Goal: Task Accomplishment & Management: Use online tool/utility

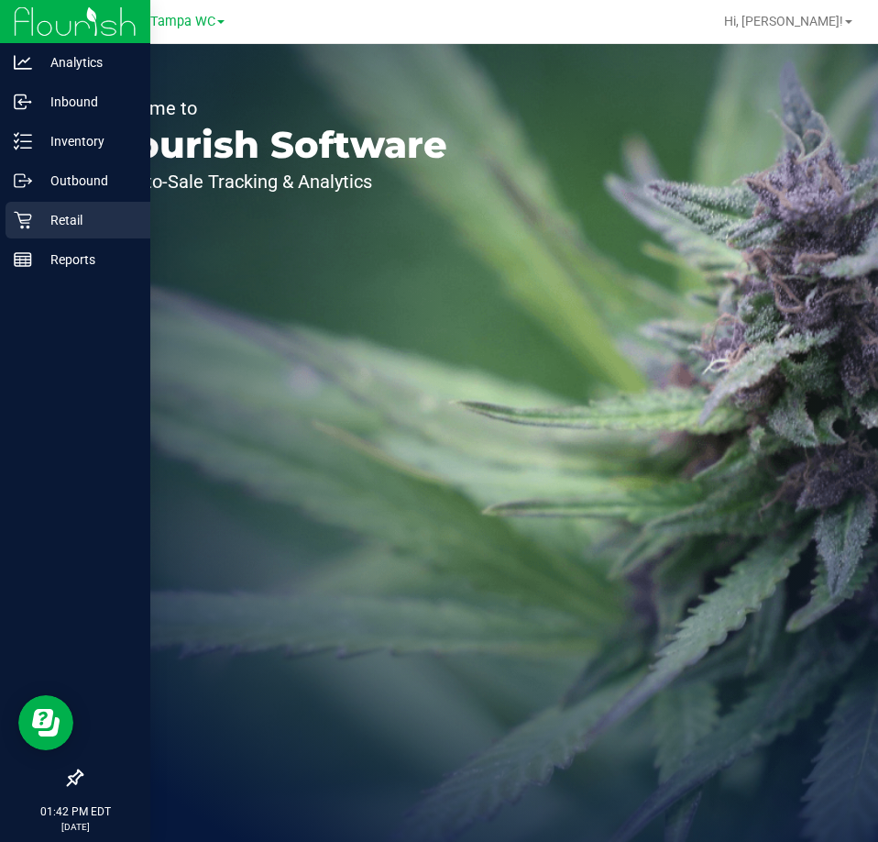
click at [28, 224] on icon at bounding box center [23, 220] width 18 height 18
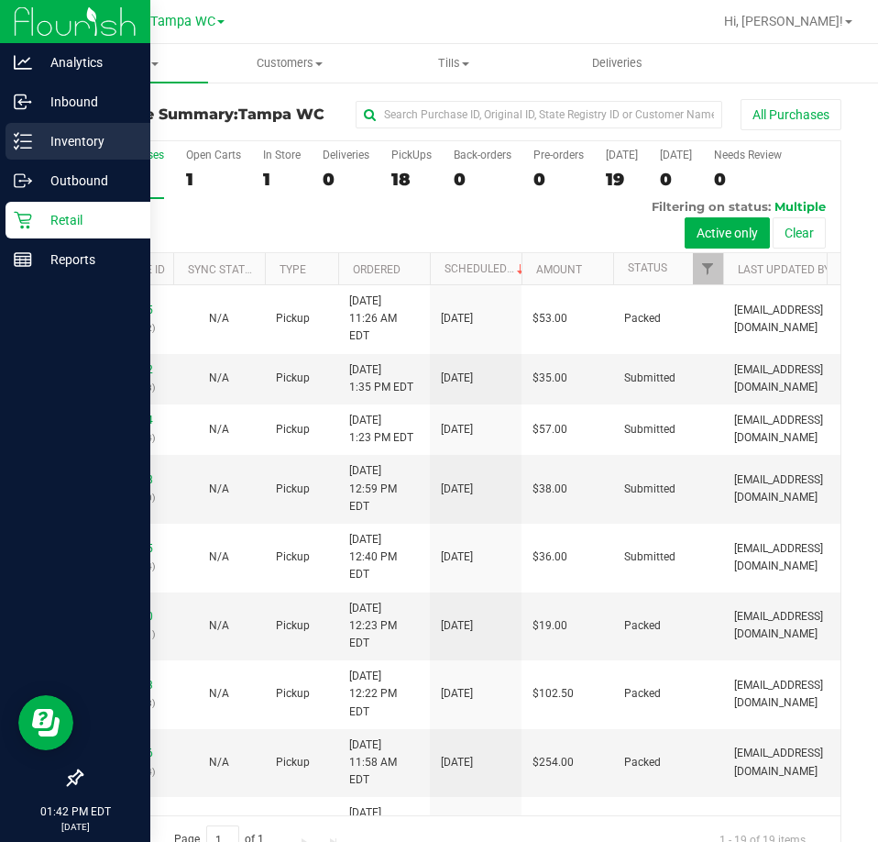
click at [17, 127] on div "Inventory" at bounding box center [78, 141] width 145 height 37
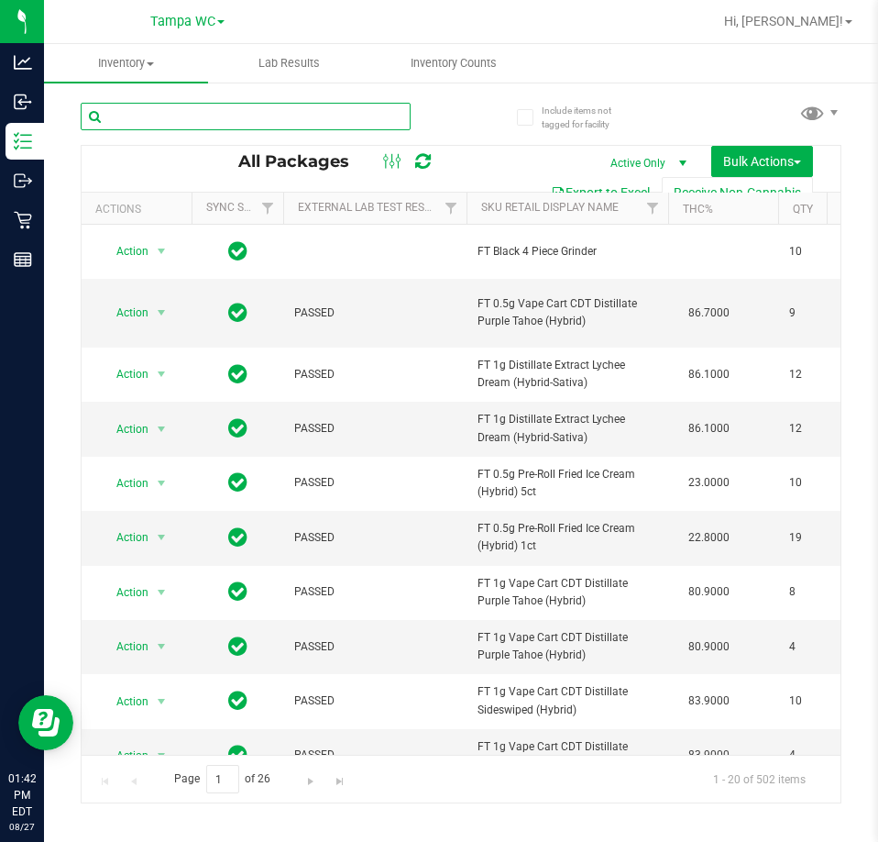
click at [283, 116] on input "text" at bounding box center [246, 117] width 330 height 28
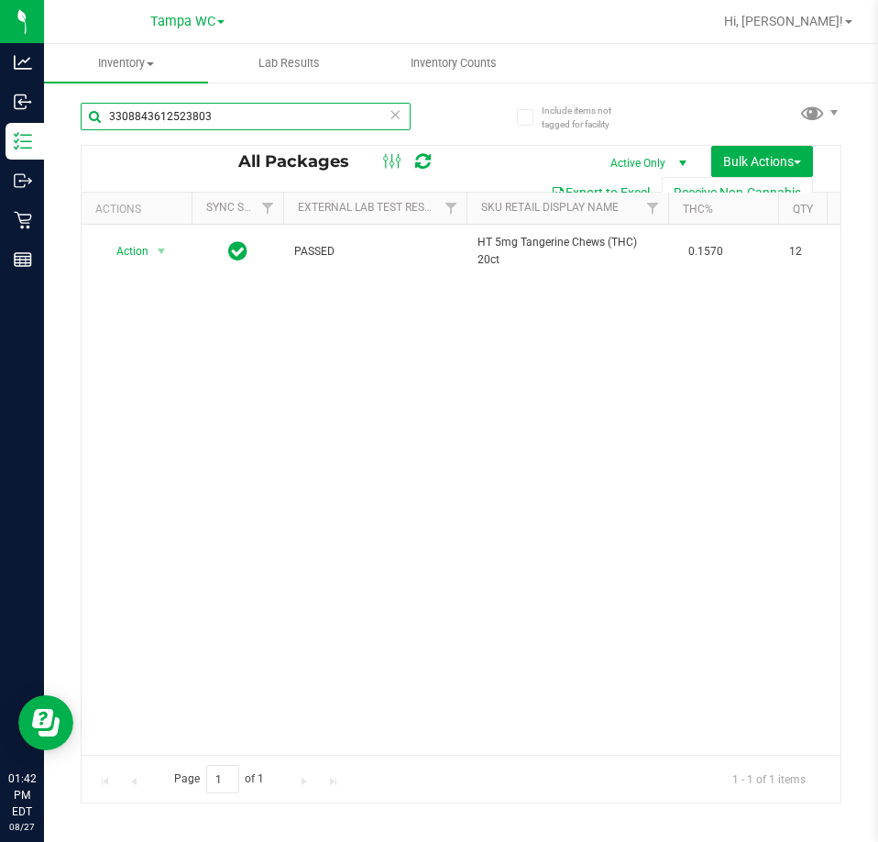
type input "3308843612523803"
click at [205, 402] on div "Action Action Edit attributes Global inventory Locate package Package audit log…" at bounding box center [461, 490] width 759 height 530
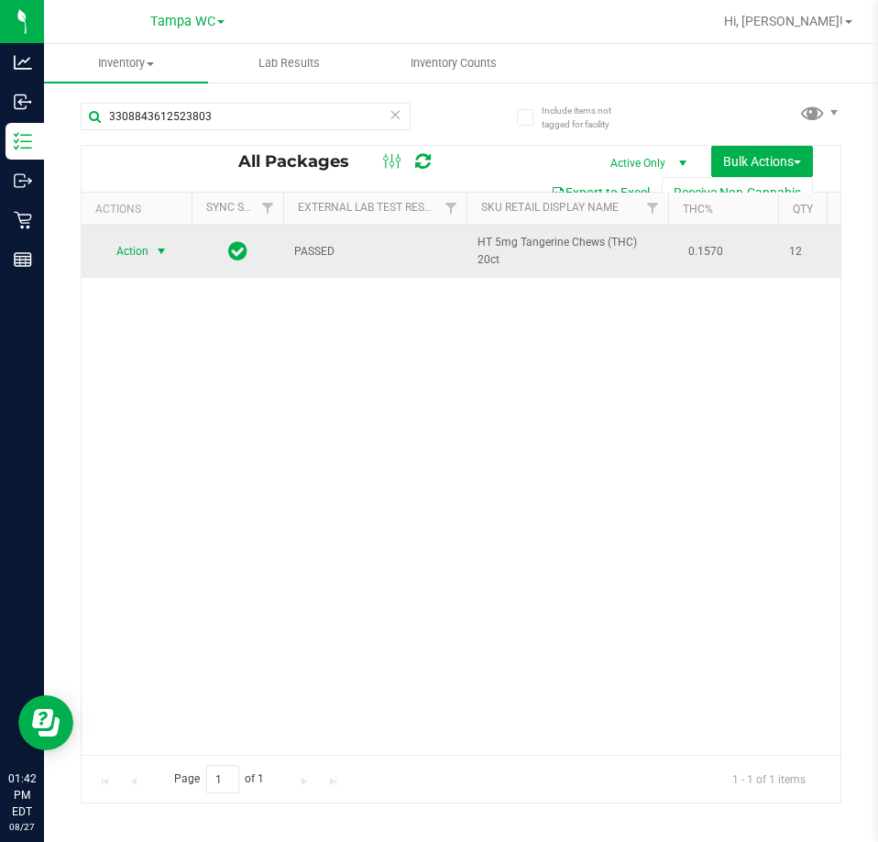
click at [120, 260] on span "Action" at bounding box center [125, 251] width 50 height 26
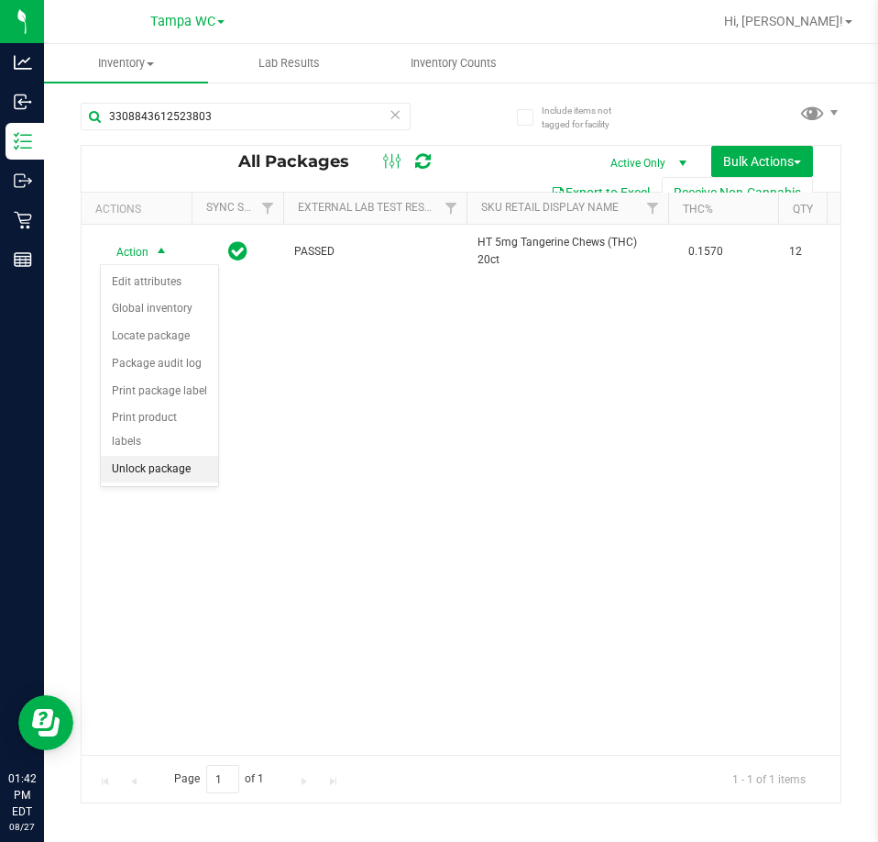
click at [169, 457] on li "Unlock package" at bounding box center [159, 470] width 117 height 28
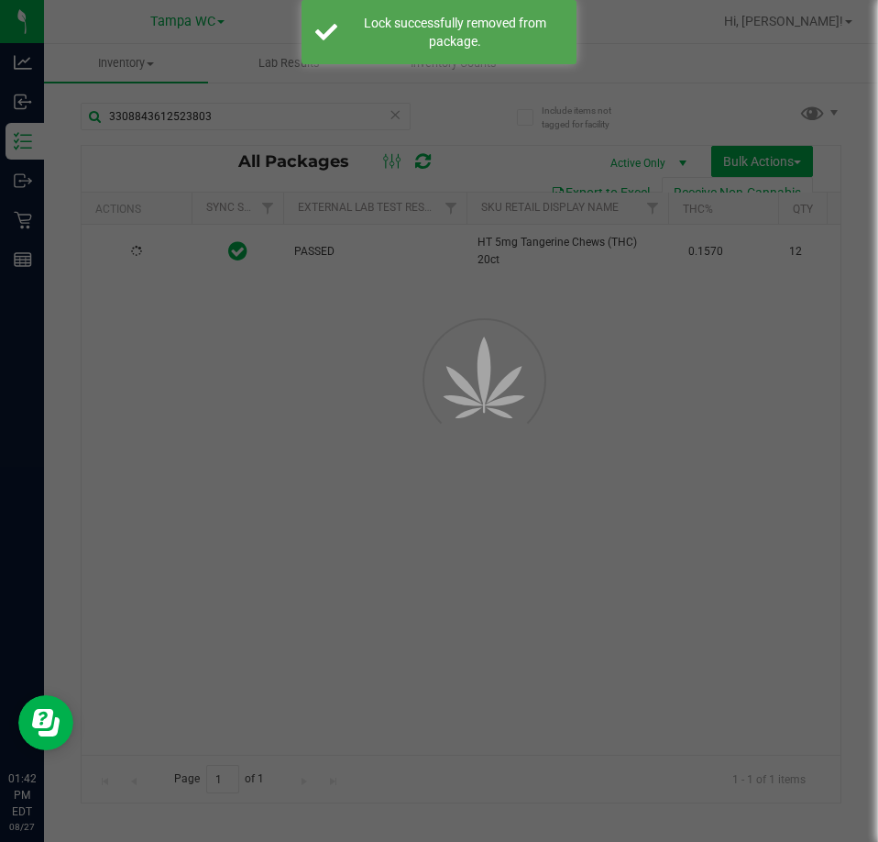
click at [374, 450] on div at bounding box center [439, 421] width 878 height 842
